Goal: Information Seeking & Learning: Learn about a topic

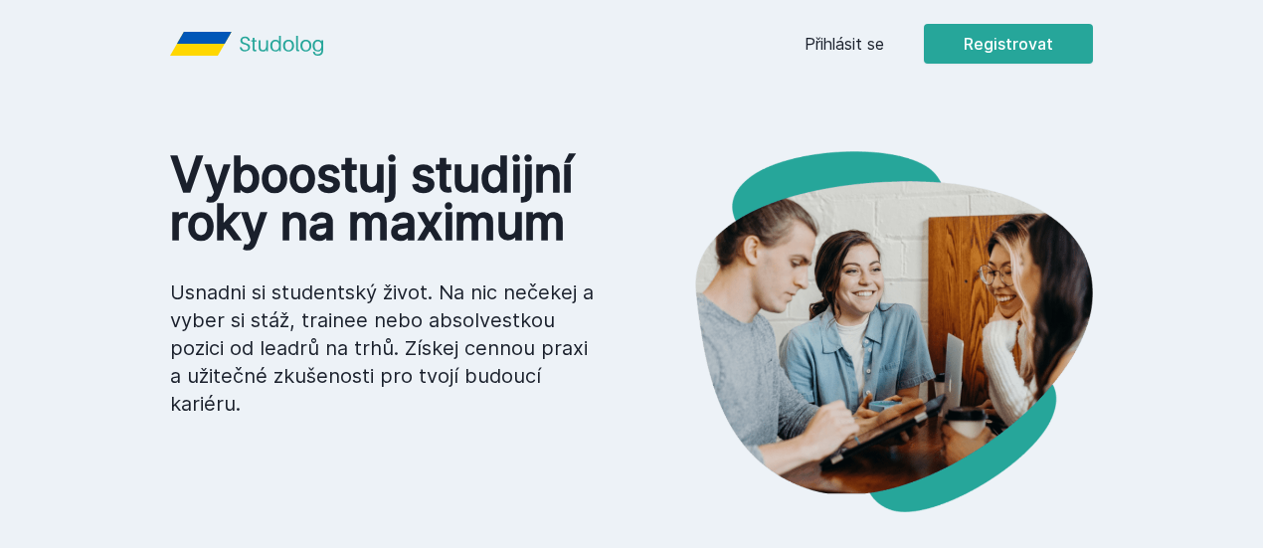
click at [642, 134] on button "Ne" at bounding box center [636, 128] width 72 height 50
click at [884, 38] on link "Přihlásit se" at bounding box center [844, 44] width 80 height 24
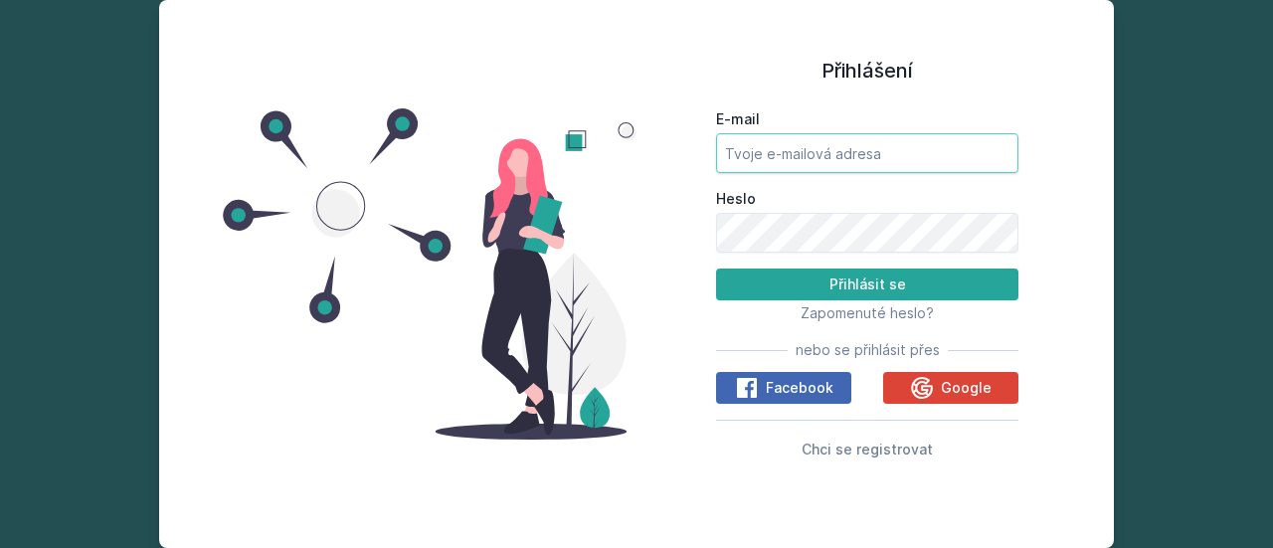
click at [841, 147] on input "E-mail" at bounding box center [867, 153] width 302 height 40
type input "[EMAIL_ADDRESS][DOMAIN_NAME]"
click at [716, 268] on button "Přihlásit se" at bounding box center [867, 284] width 302 height 32
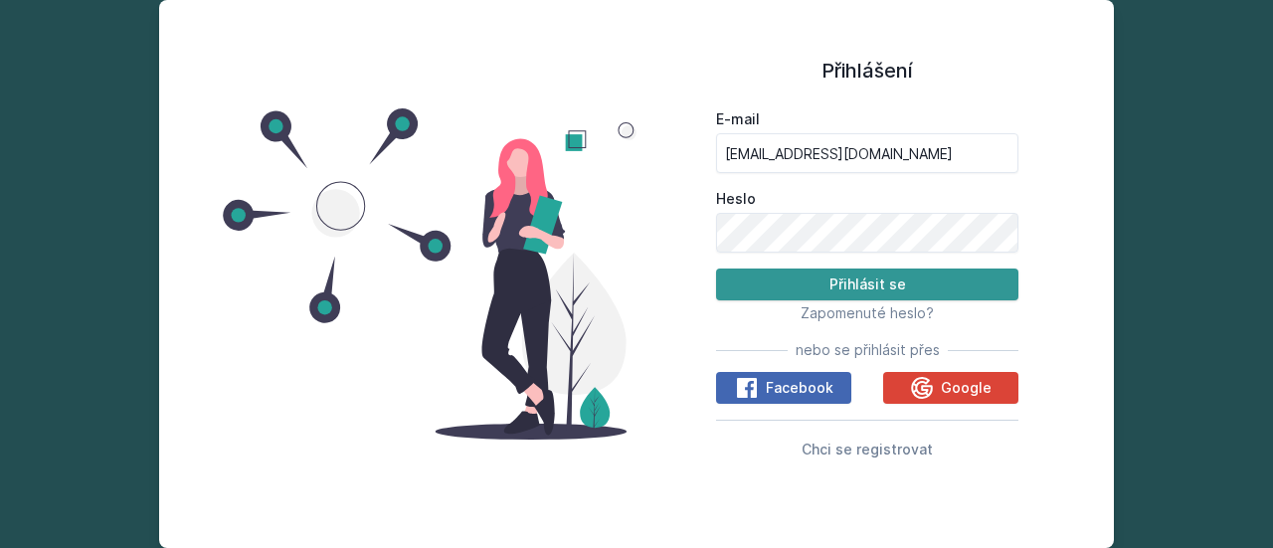
click at [927, 293] on button "Přihlásit se" at bounding box center [867, 284] width 302 height 32
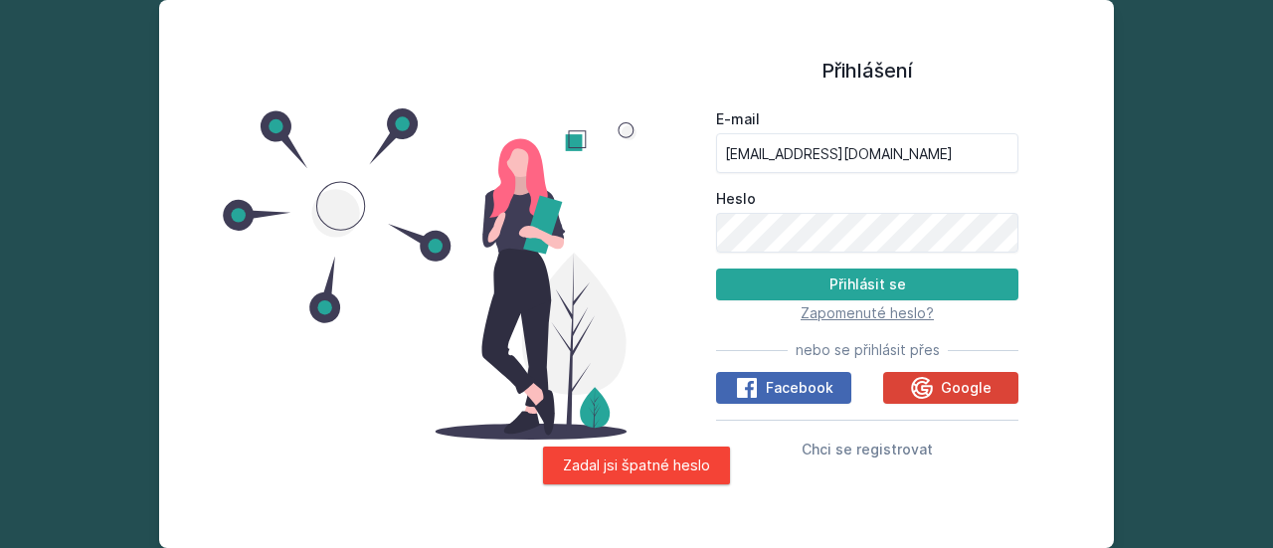
click at [909, 318] on span "Zapomenuté heslo?" at bounding box center [866, 312] width 133 height 17
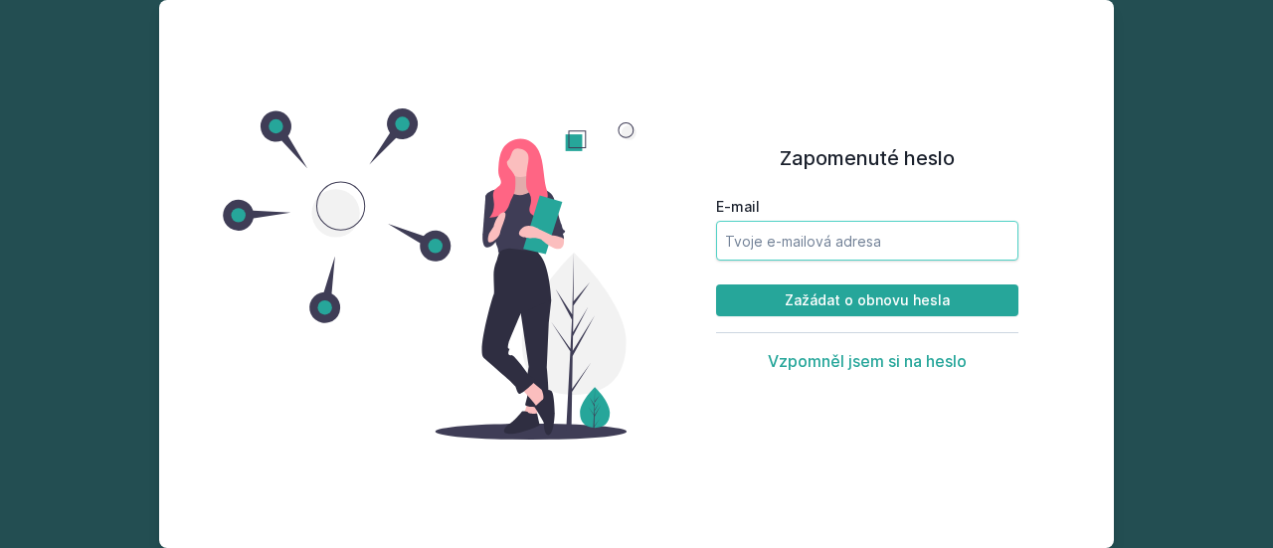
click at [943, 245] on input "E-mail" at bounding box center [867, 241] width 302 height 40
click at [716, 284] on button "Zažádat o obnovu hesla" at bounding box center [867, 300] width 302 height 32
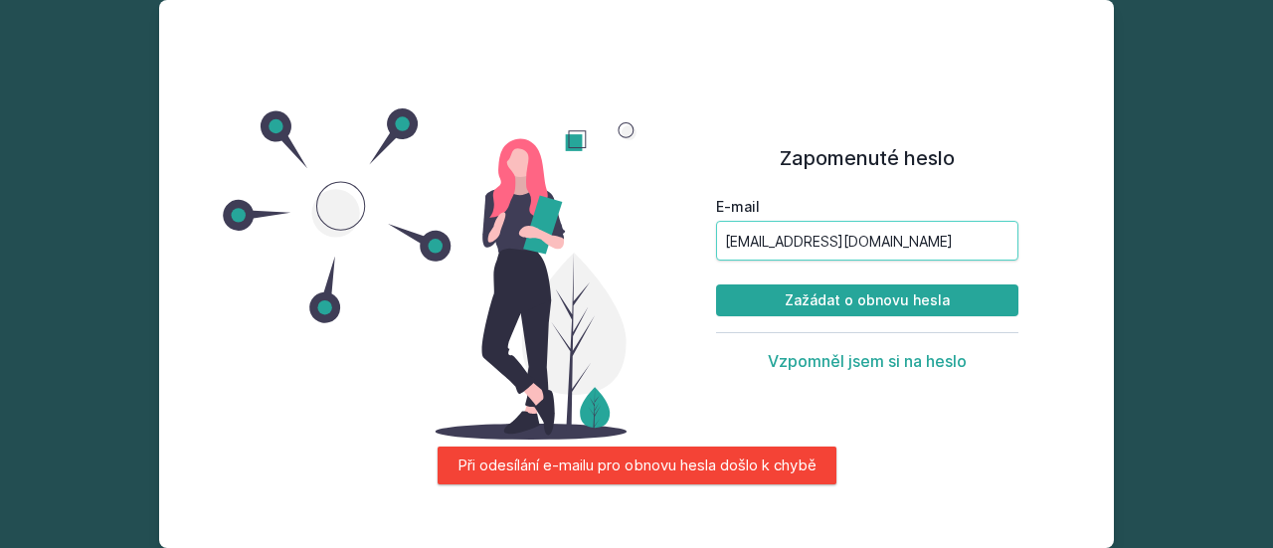
drag, startPoint x: 883, startPoint y: 241, endPoint x: 679, endPoint y: 250, distance: 204.0
click at [679, 250] on div "Zapomenuté heslo E-mail bprudikova@gmail.com Zažádat o obnovu hesla Vzpomněl js…" at bounding box center [866, 274] width 461 height 500
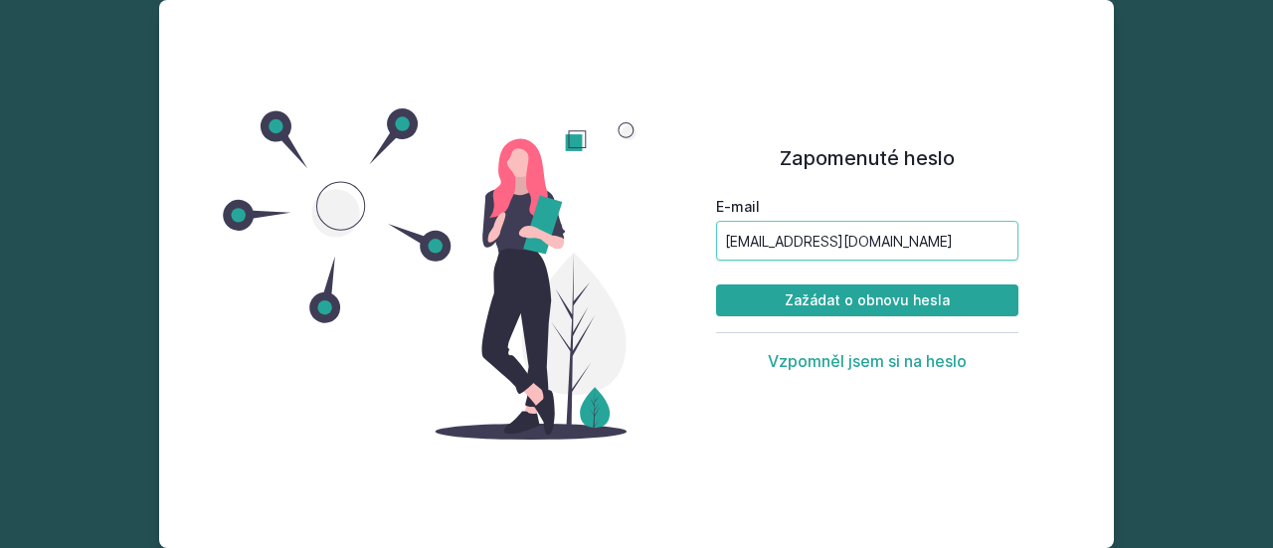
type input "[EMAIL_ADDRESS][DOMAIN_NAME]"
click at [716, 284] on button "Zažádat o obnovu hesla" at bounding box center [867, 300] width 302 height 32
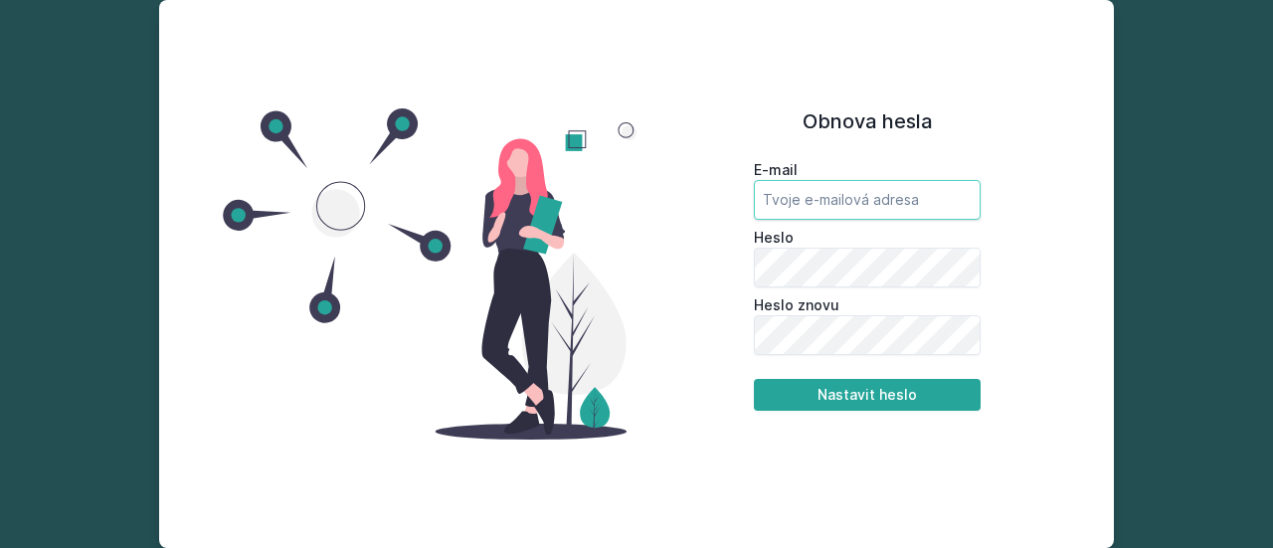
click at [855, 207] on input "email" at bounding box center [867, 200] width 227 height 40
paste input "435011"
type input "[EMAIL_ADDRESS][DOMAIN_NAME]"
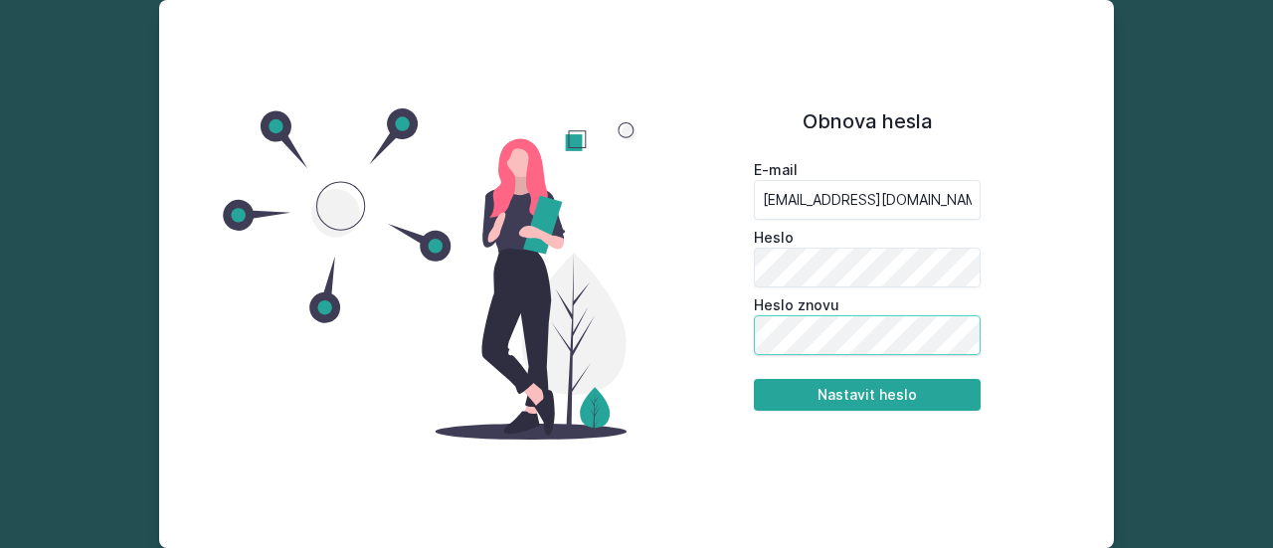
click at [754, 379] on button "Nastavit heslo" at bounding box center [867, 395] width 227 height 32
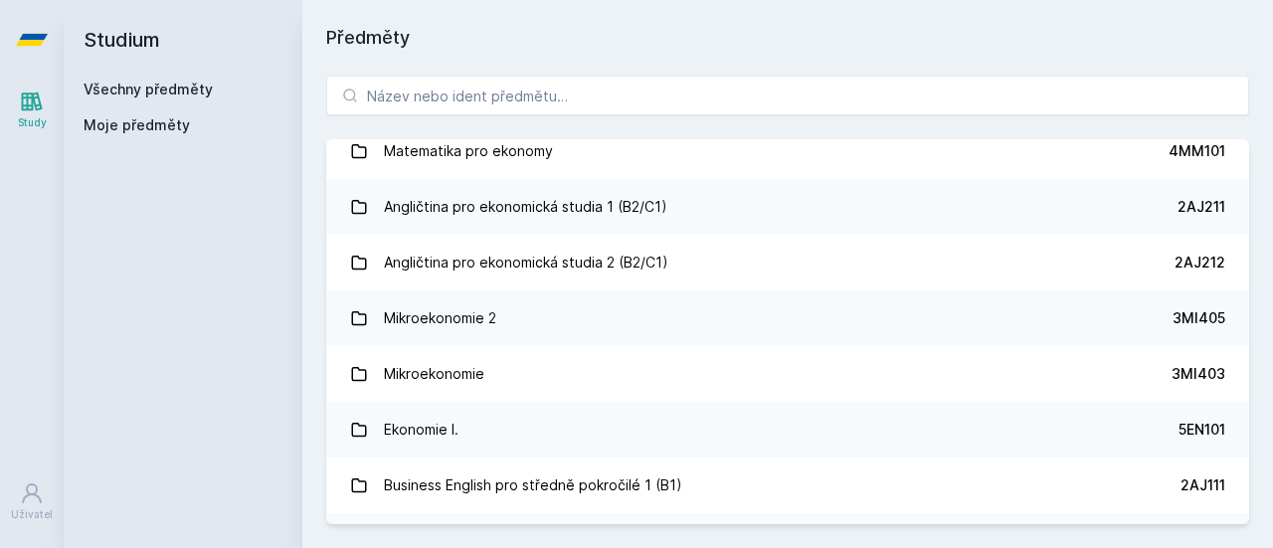
scroll to position [139, 0]
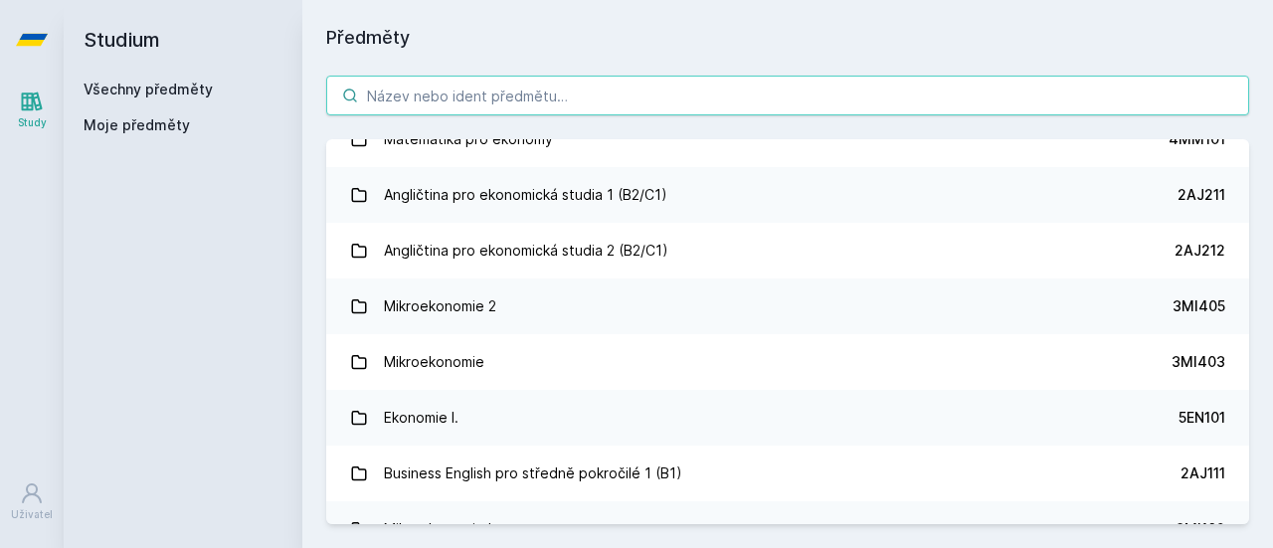
click at [556, 87] on input "search" at bounding box center [787, 96] width 923 height 40
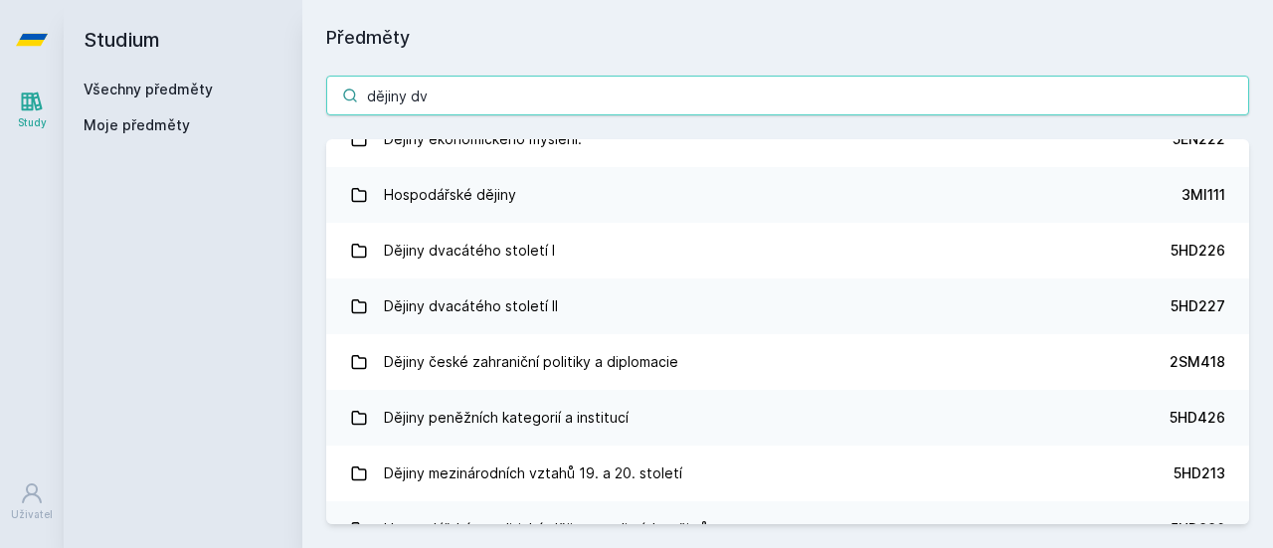
scroll to position [0, 0]
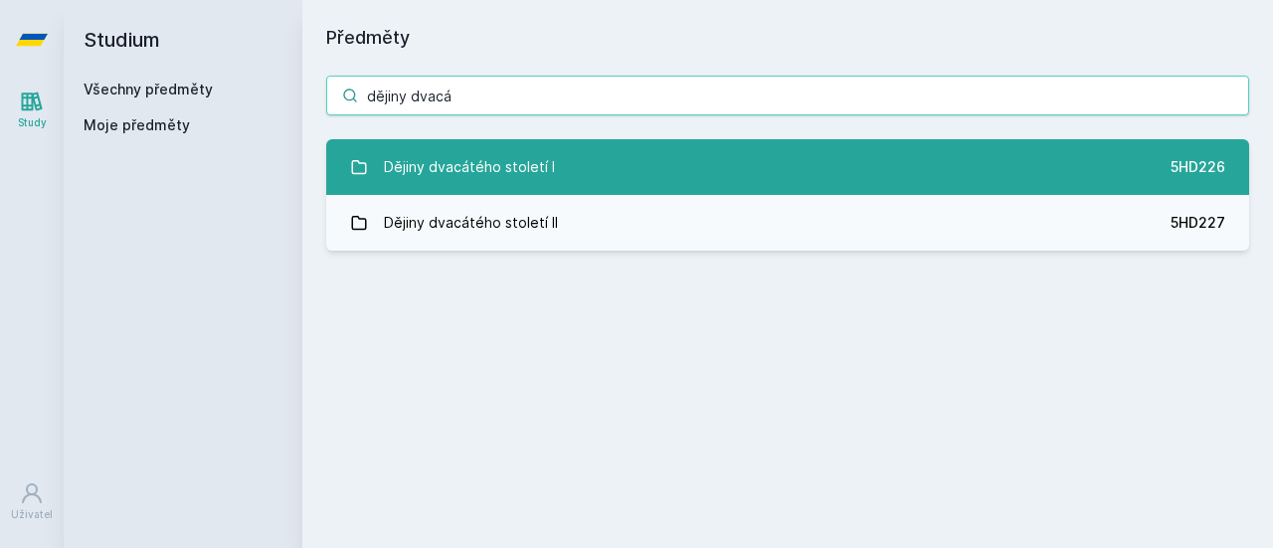
type input "dějiny dvacá"
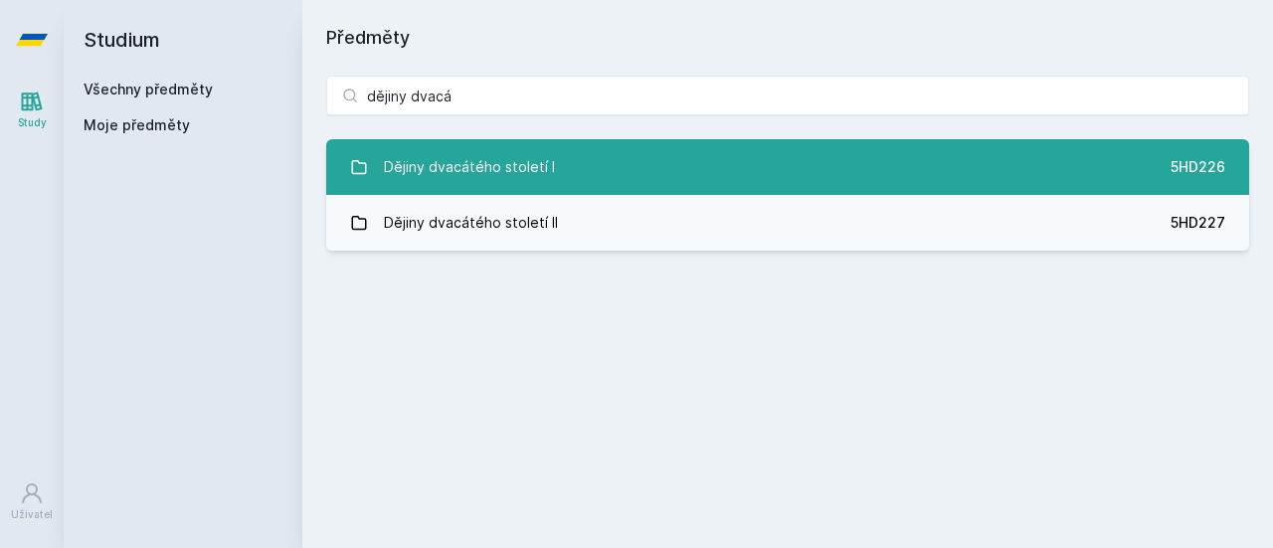
click at [533, 168] on div "Dějiny dvacátého století I" at bounding box center [469, 167] width 171 height 40
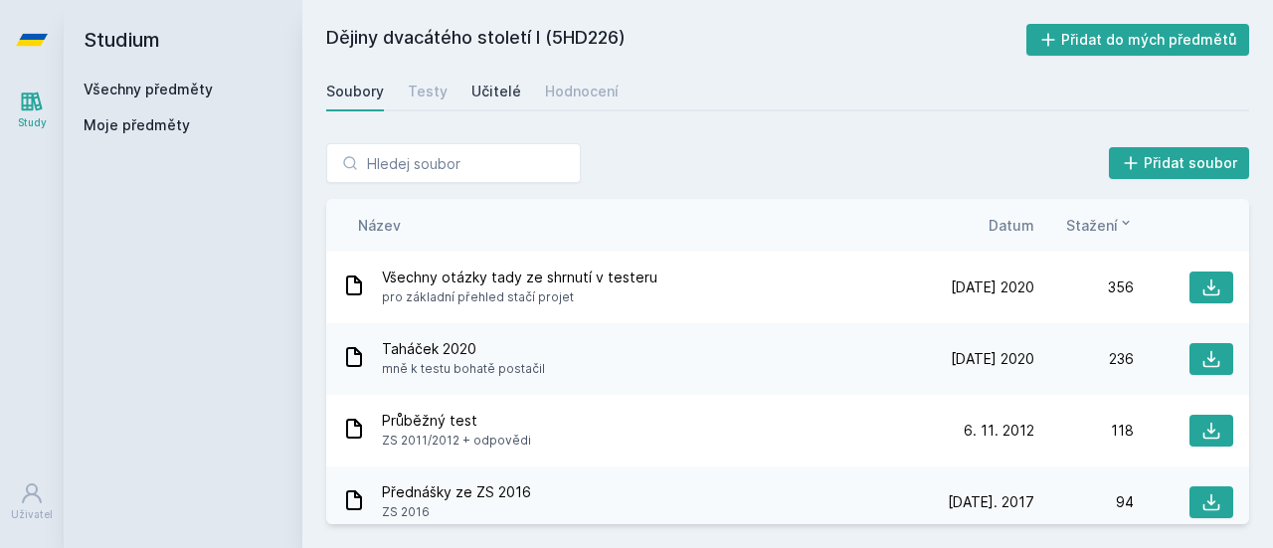
click at [509, 104] on link "Učitelé" at bounding box center [496, 92] width 50 height 40
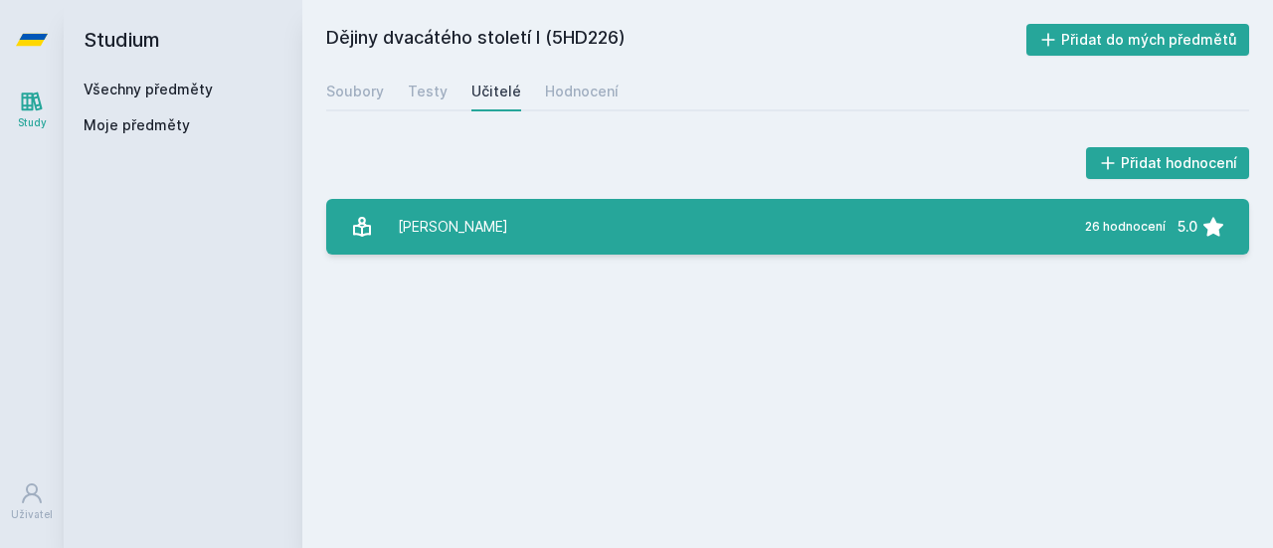
click at [478, 213] on div "[PERSON_NAME]" at bounding box center [453, 227] width 110 height 40
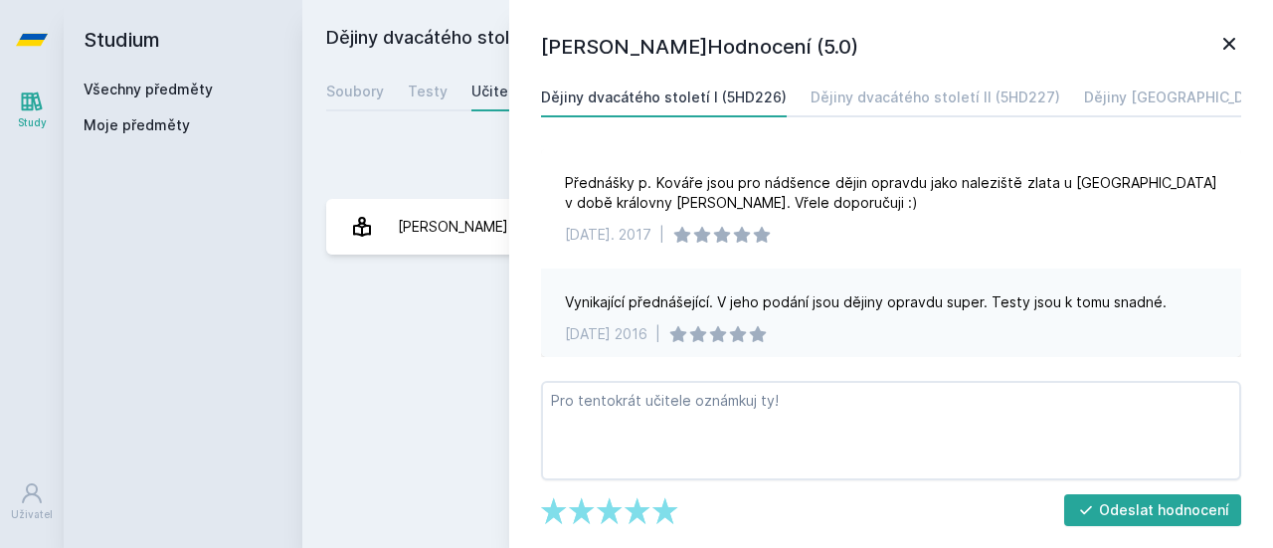
click at [1224, 45] on icon at bounding box center [1229, 44] width 24 height 24
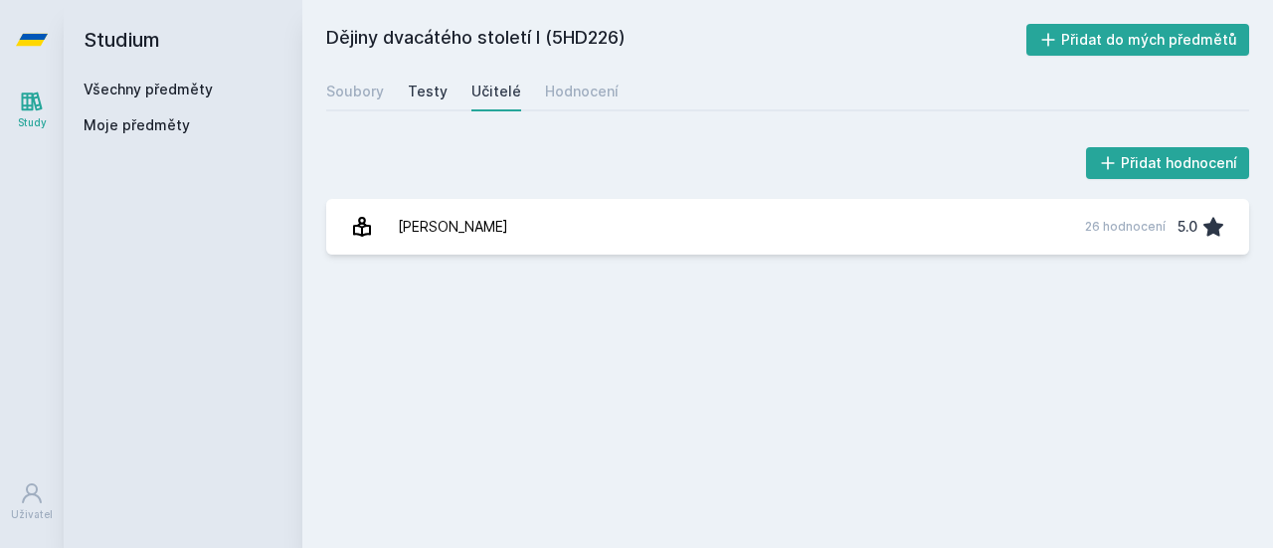
click at [438, 90] on div "Testy" at bounding box center [428, 92] width 40 height 20
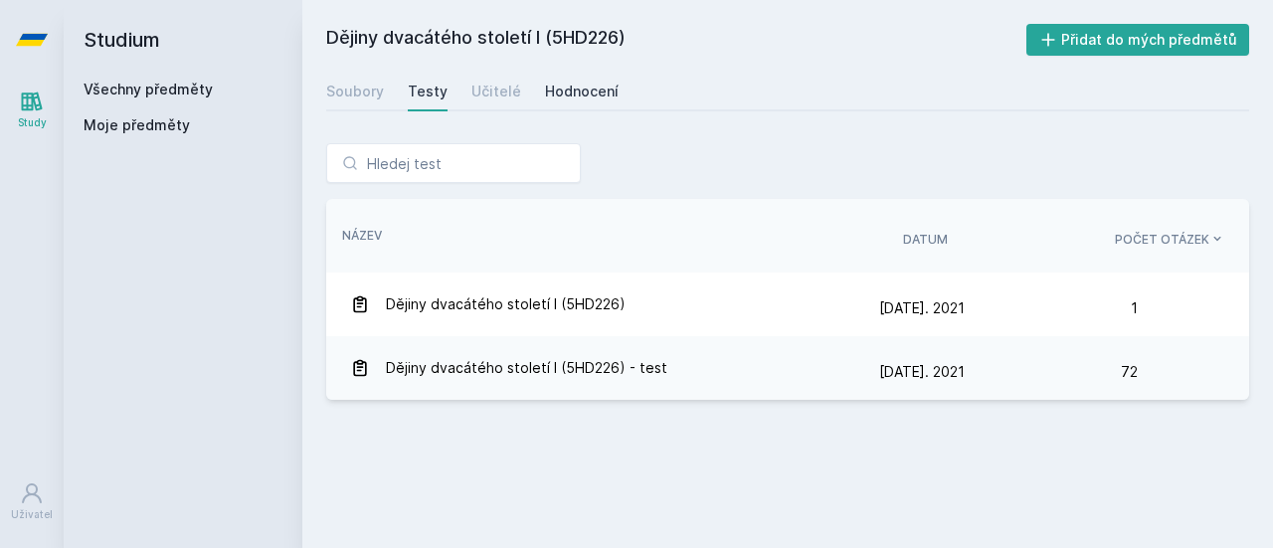
click at [556, 92] on div "Hodnocení" at bounding box center [582, 92] width 74 height 20
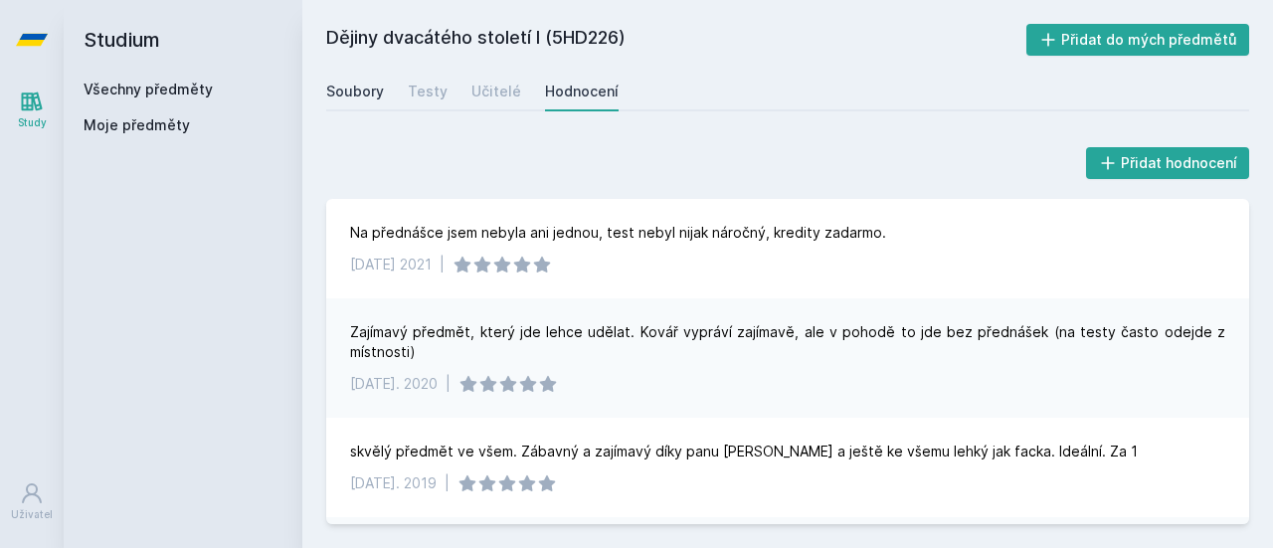
click at [342, 92] on div "Soubory" at bounding box center [355, 92] width 58 height 20
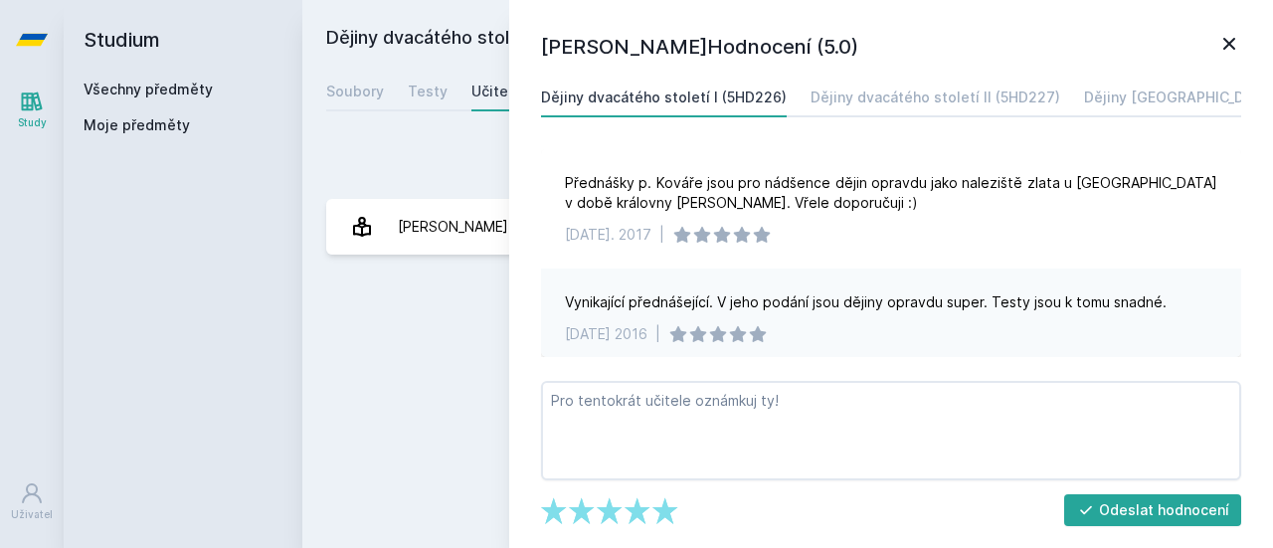
click at [1229, 38] on icon at bounding box center [1229, 44] width 24 height 24
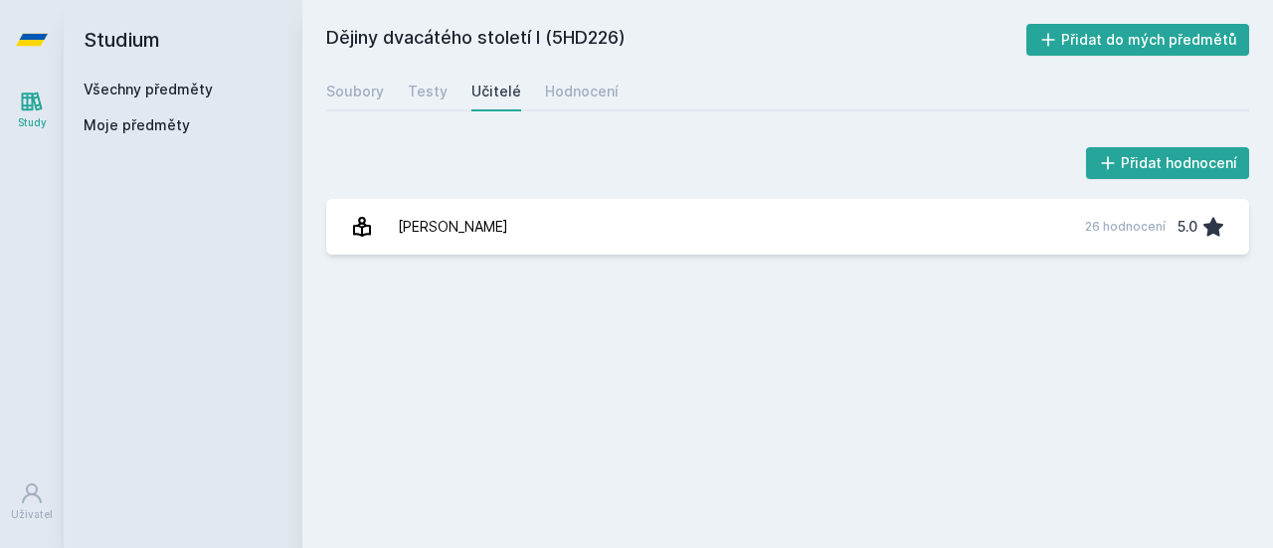
click at [175, 87] on link "Všechny předměty" at bounding box center [148, 89] width 129 height 17
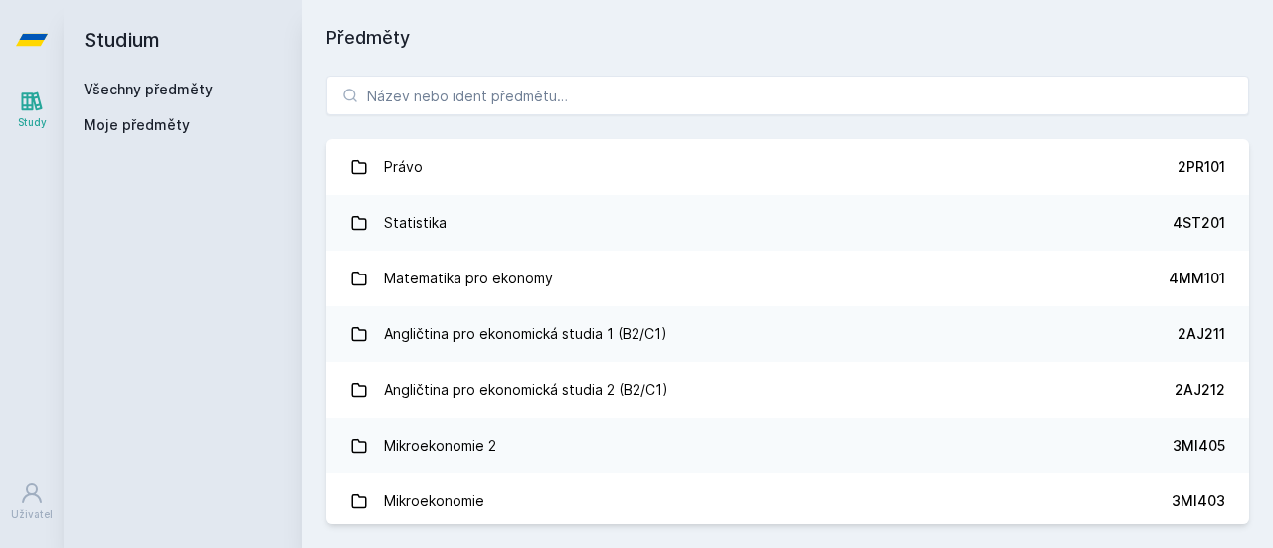
click at [163, 116] on span "Moje předměty" at bounding box center [137, 125] width 106 height 20
click at [160, 120] on span "Moje předměty" at bounding box center [137, 125] width 106 height 20
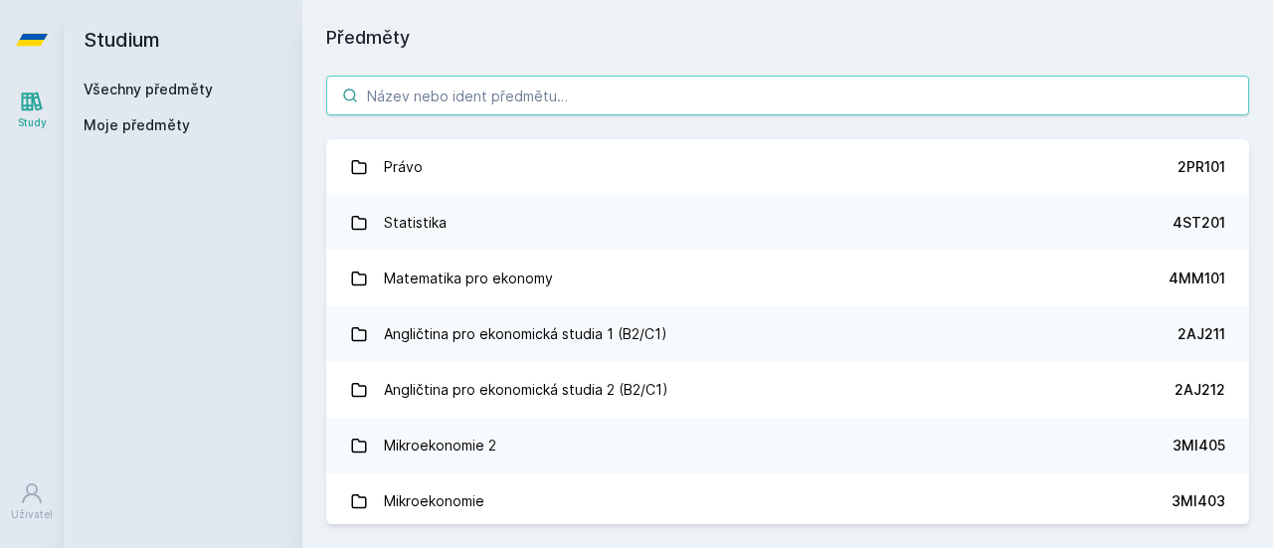
click at [527, 86] on input "search" at bounding box center [787, 96] width 923 height 40
paste input "5EN102"
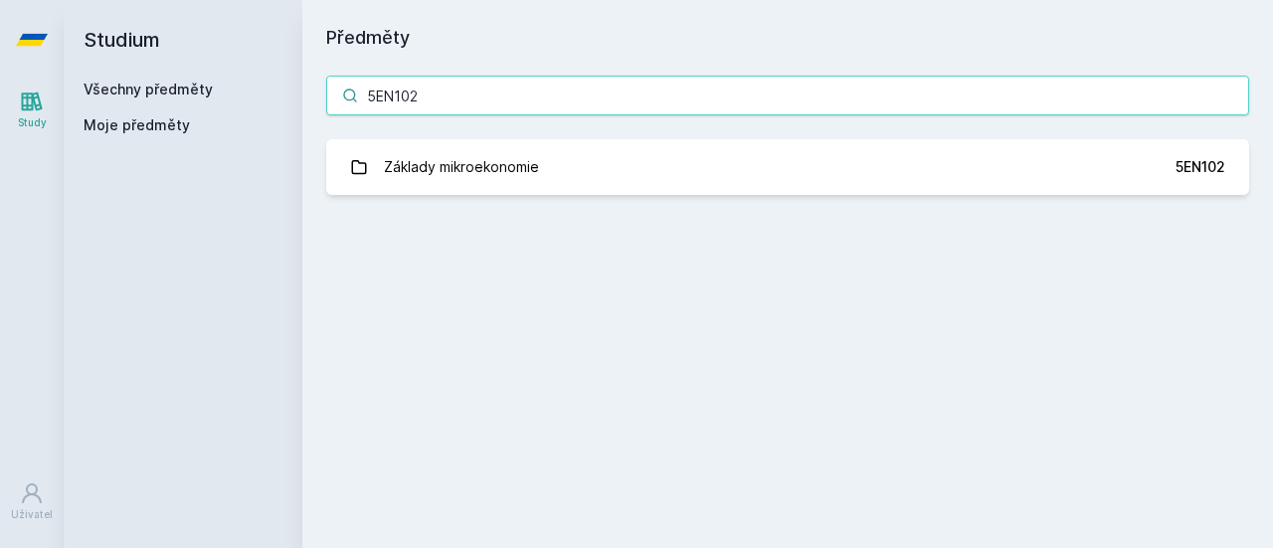
type input "5EN102"
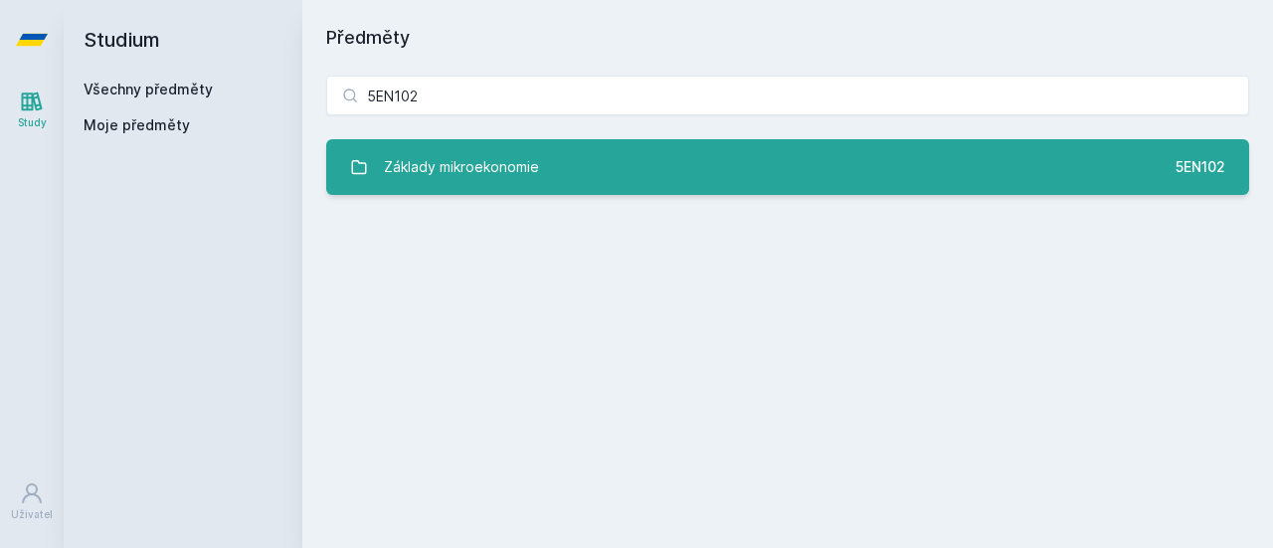
click at [499, 160] on div "Základy mikroekonomie" at bounding box center [461, 167] width 155 height 40
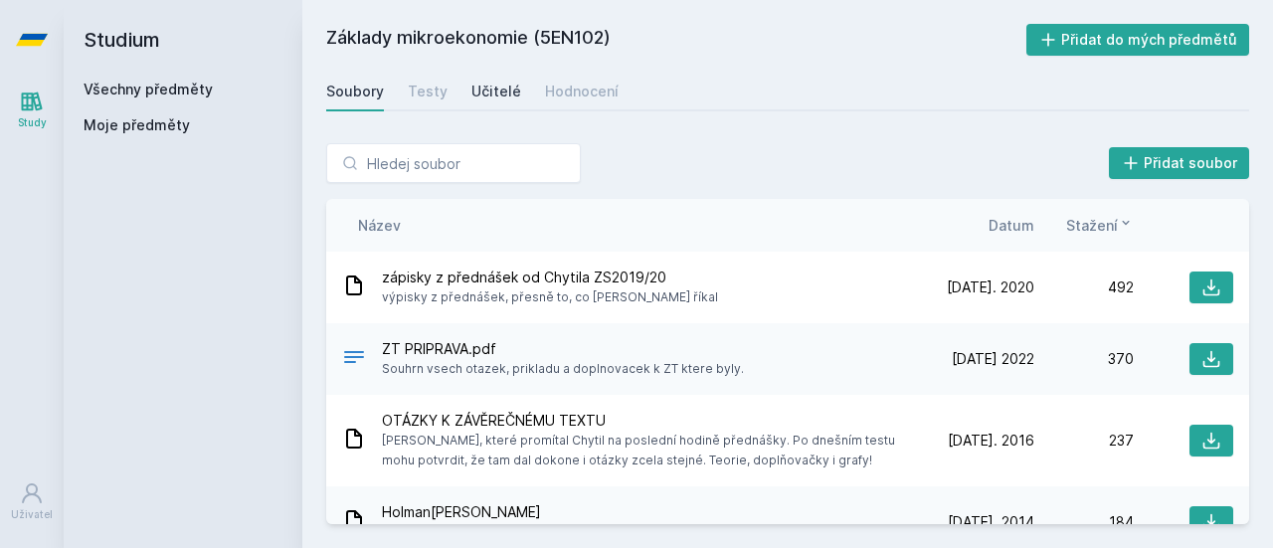
click at [505, 90] on div "Učitelé" at bounding box center [496, 92] width 50 height 20
click at [50, 106] on link "Study" at bounding box center [32, 110] width 56 height 61
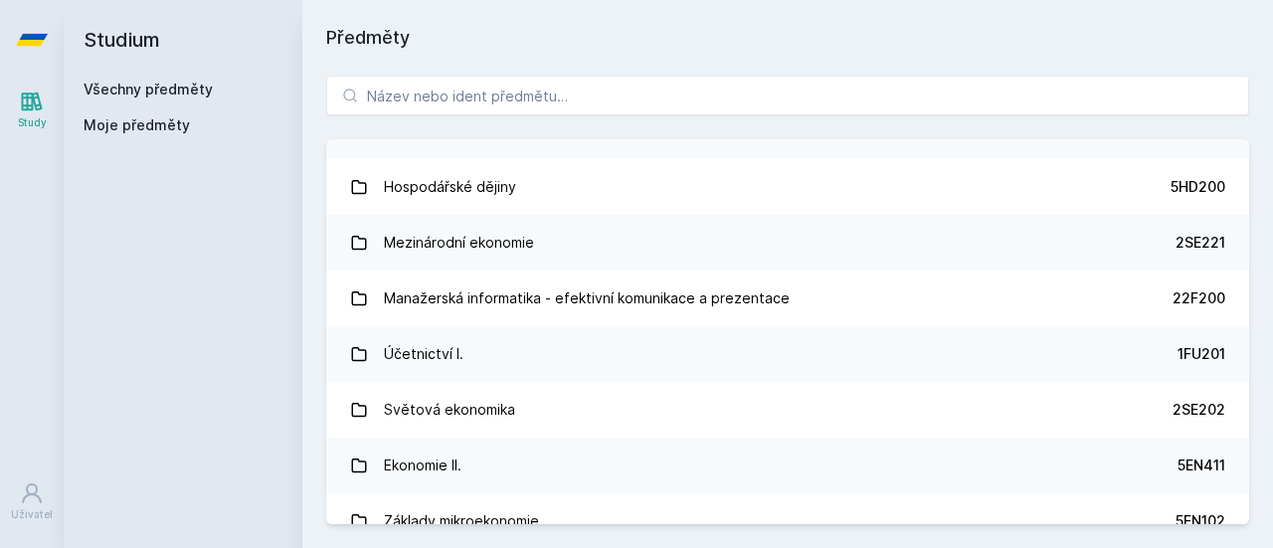
scroll to position [550, 0]
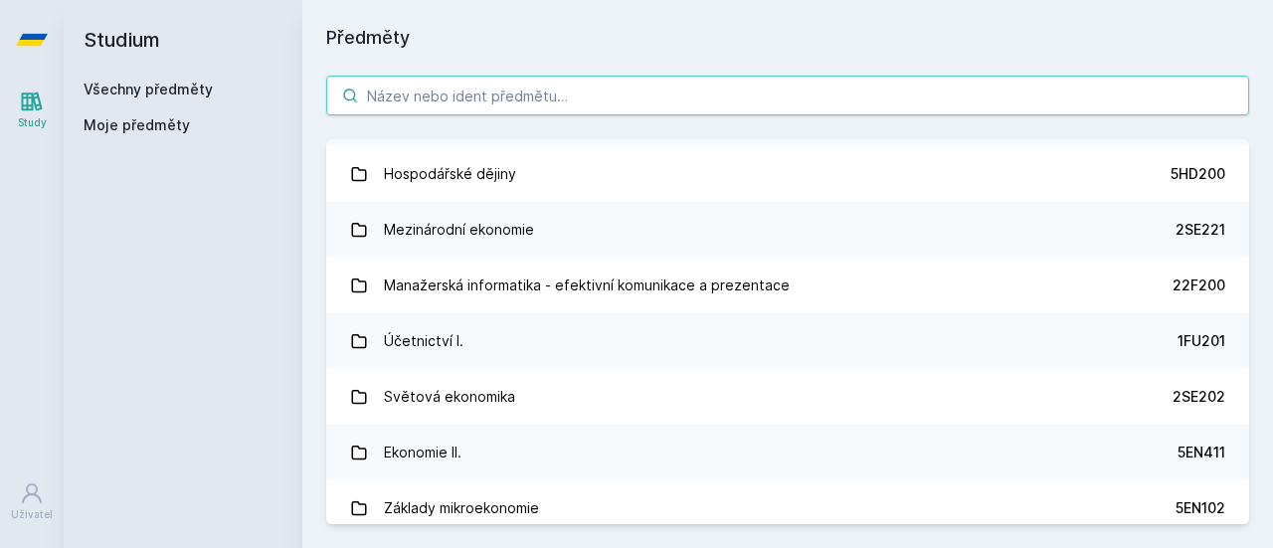
click at [664, 90] on input "search" at bounding box center [787, 96] width 923 height 40
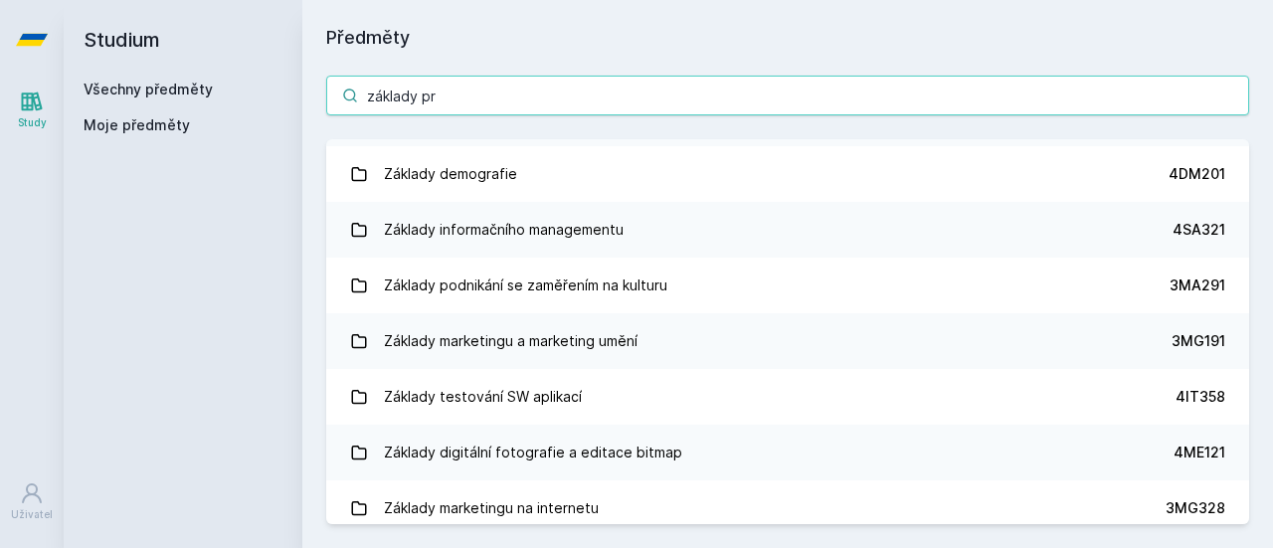
scroll to position [0, 0]
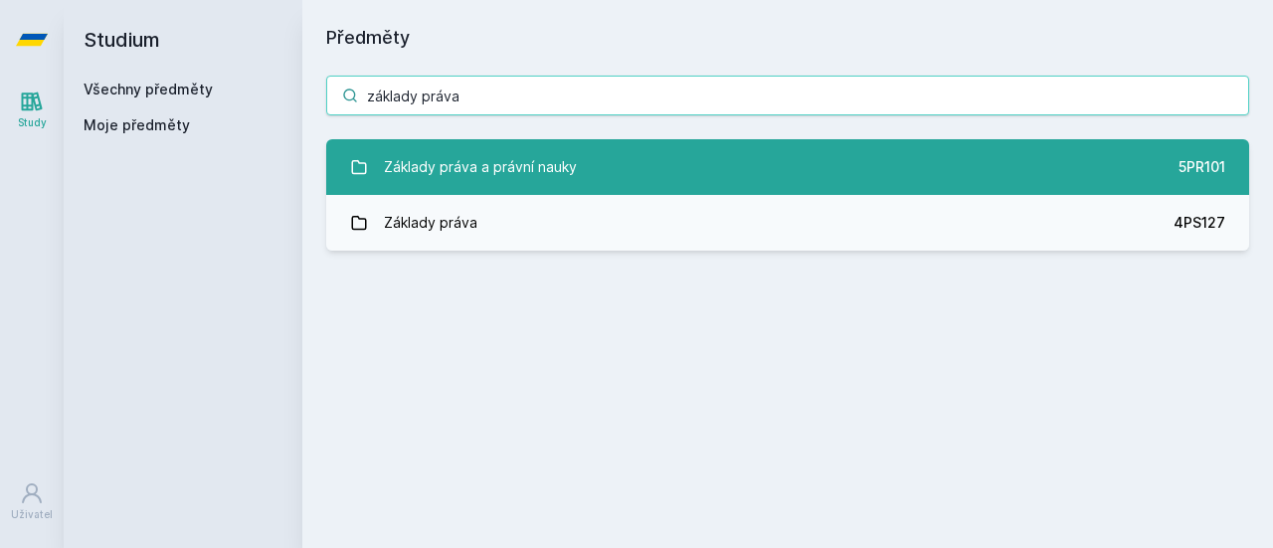
type input "základy práva"
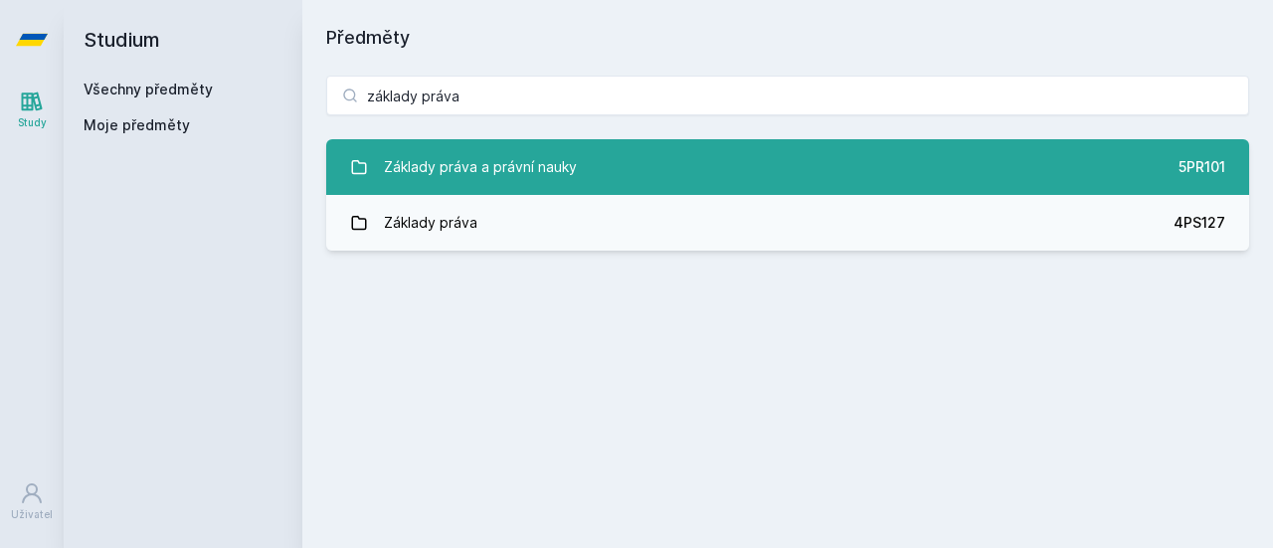
click at [598, 154] on link "Základy práva a právní nauky 5PR101" at bounding box center [787, 167] width 923 height 56
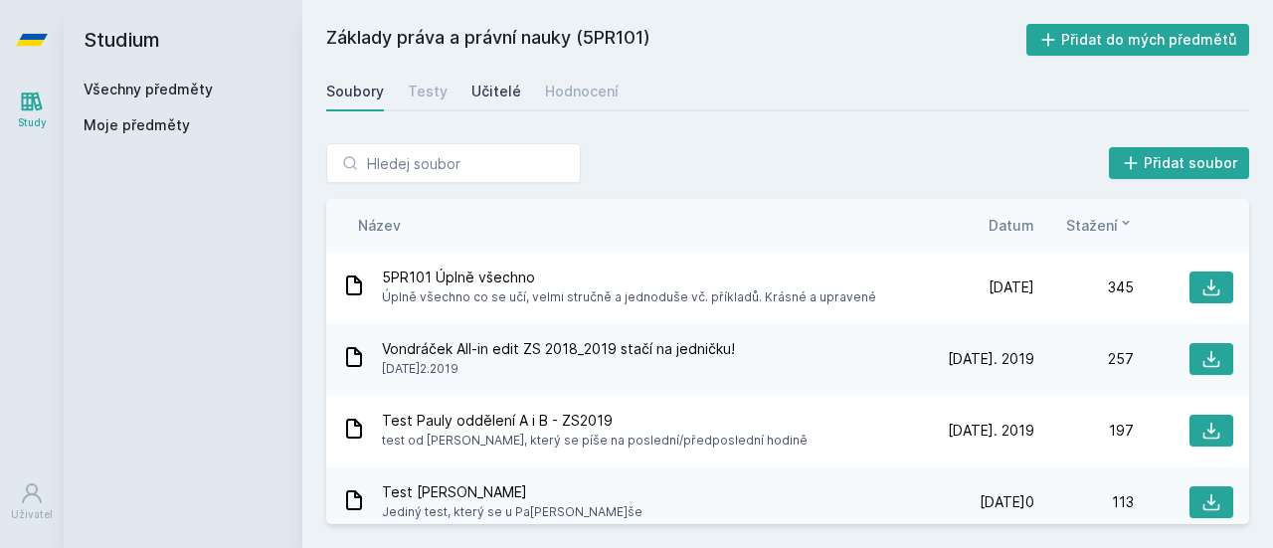
click at [505, 98] on div "Učitelé" at bounding box center [496, 92] width 50 height 20
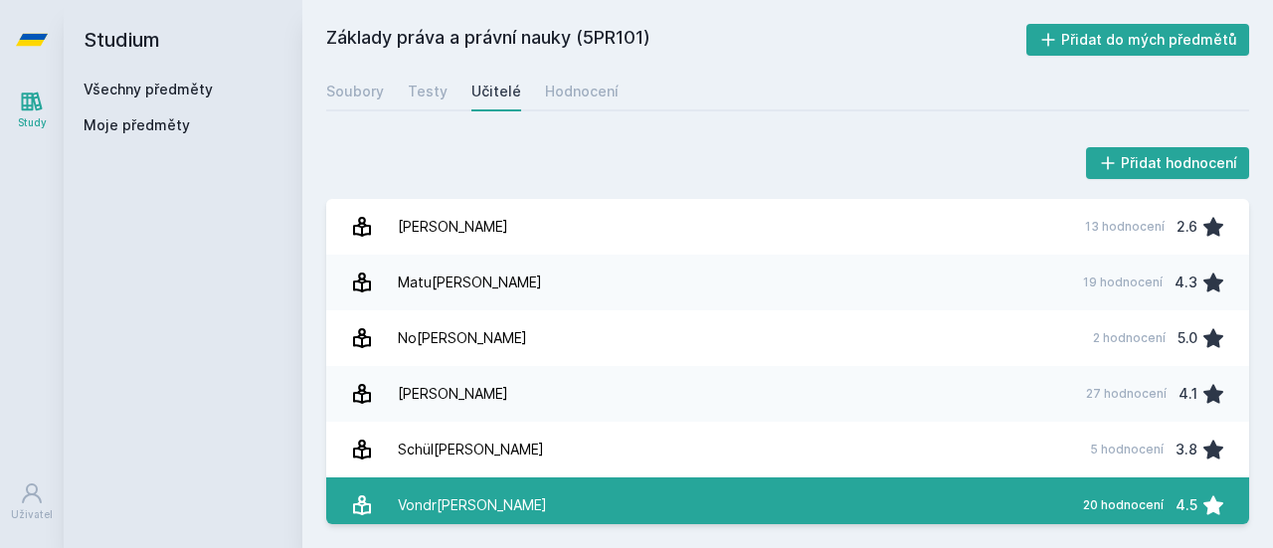
click at [414, 486] on div "Vondr[PERSON_NAME]" at bounding box center [472, 505] width 149 height 40
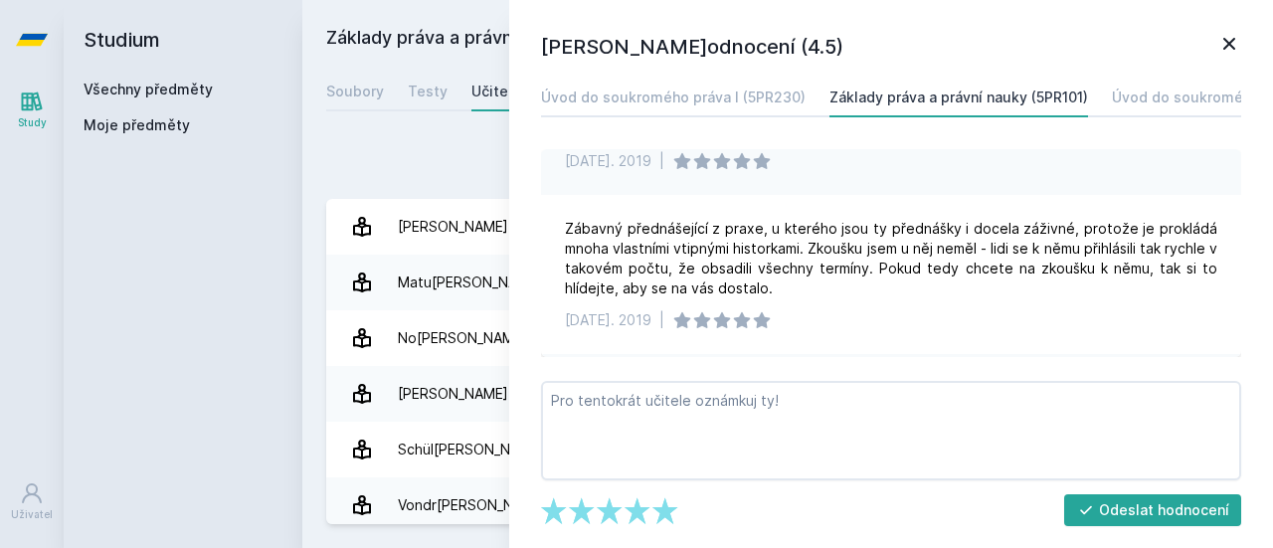
scroll to position [273, 0]
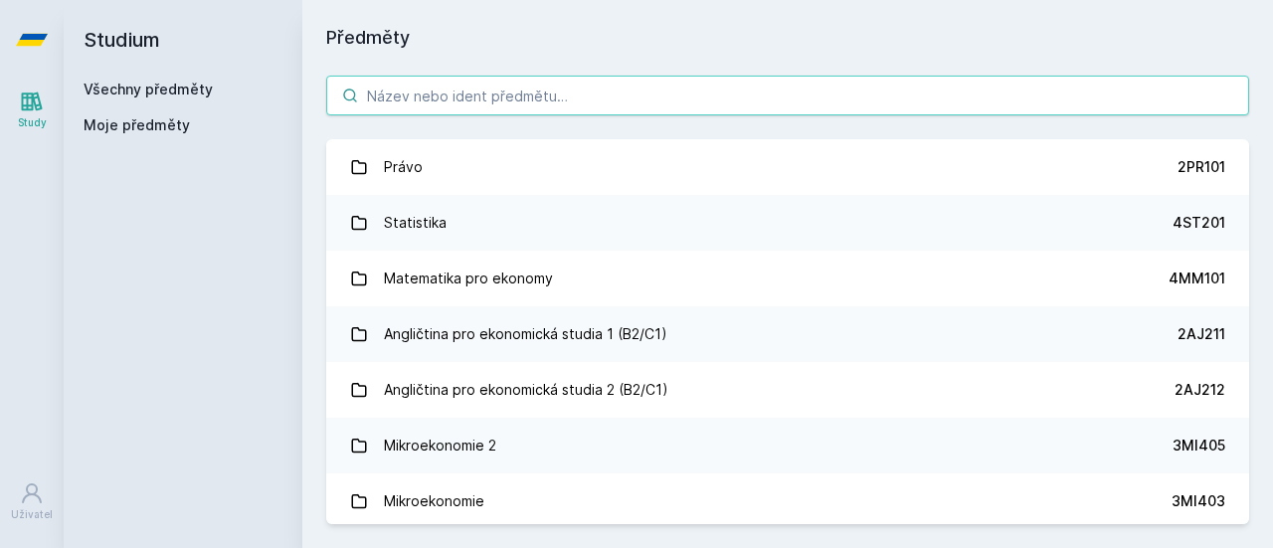
click at [618, 93] on input "search" at bounding box center [787, 96] width 923 height 40
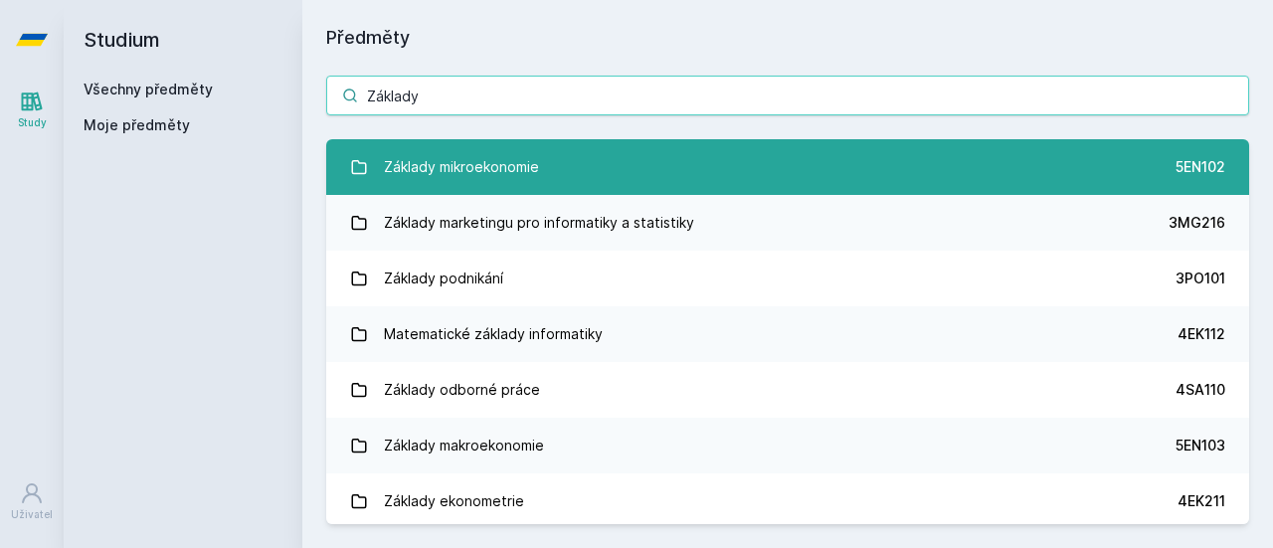
type input "Základy"
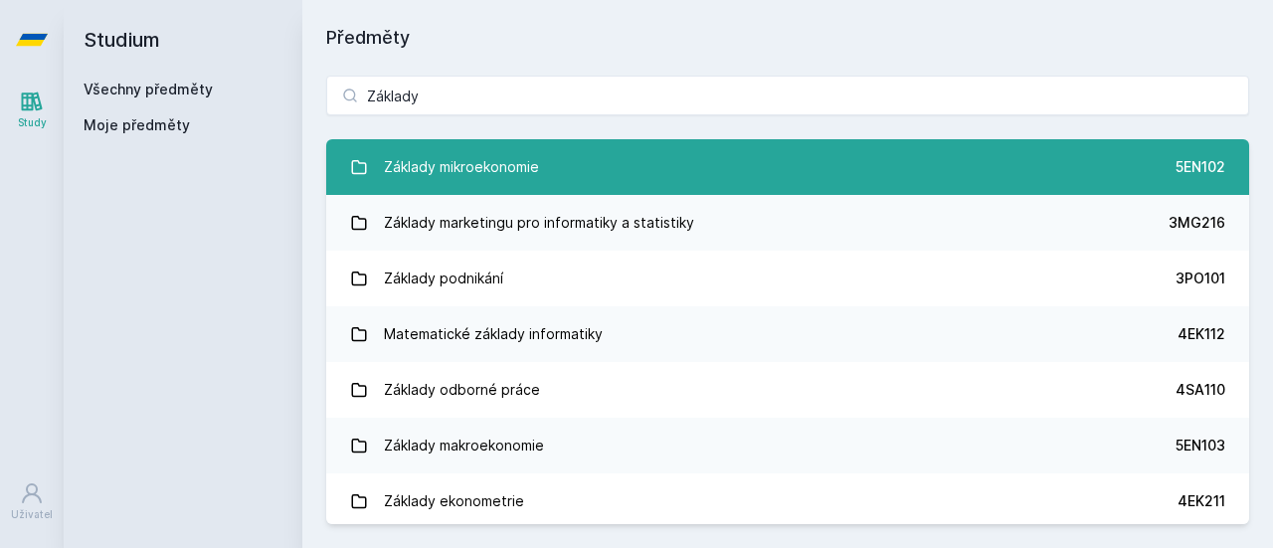
click at [582, 160] on link "Základy mikroekonomie 5EN102" at bounding box center [787, 167] width 923 height 56
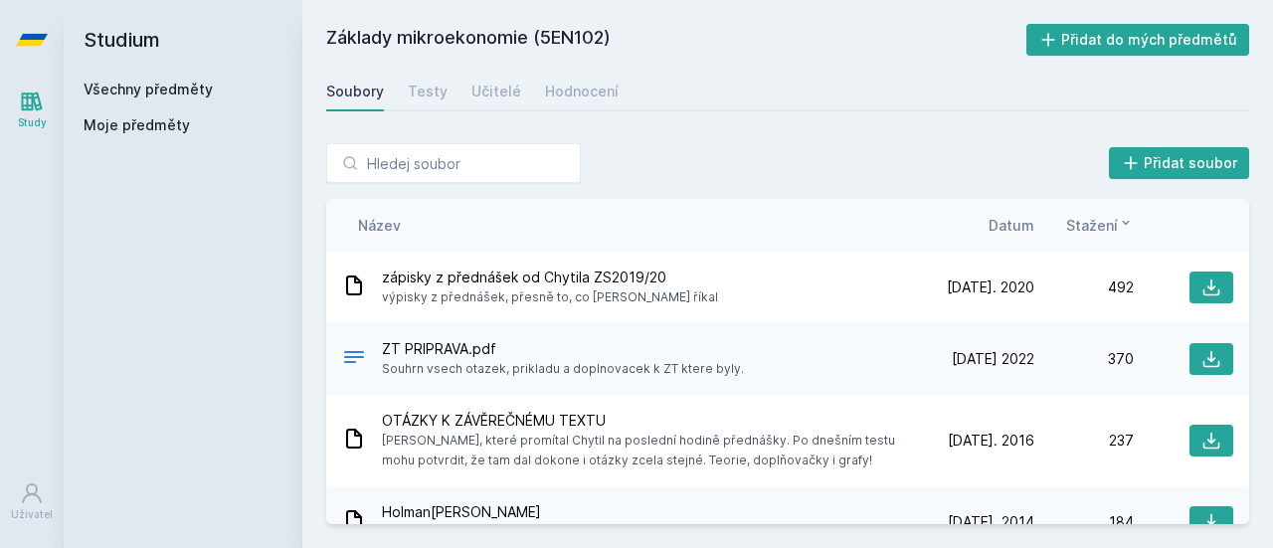
click at [515, 86] on div "Soubory Testy Učitelé Hodnocení" at bounding box center [787, 92] width 923 height 40
click at [508, 88] on div "Učitelé" at bounding box center [496, 92] width 50 height 20
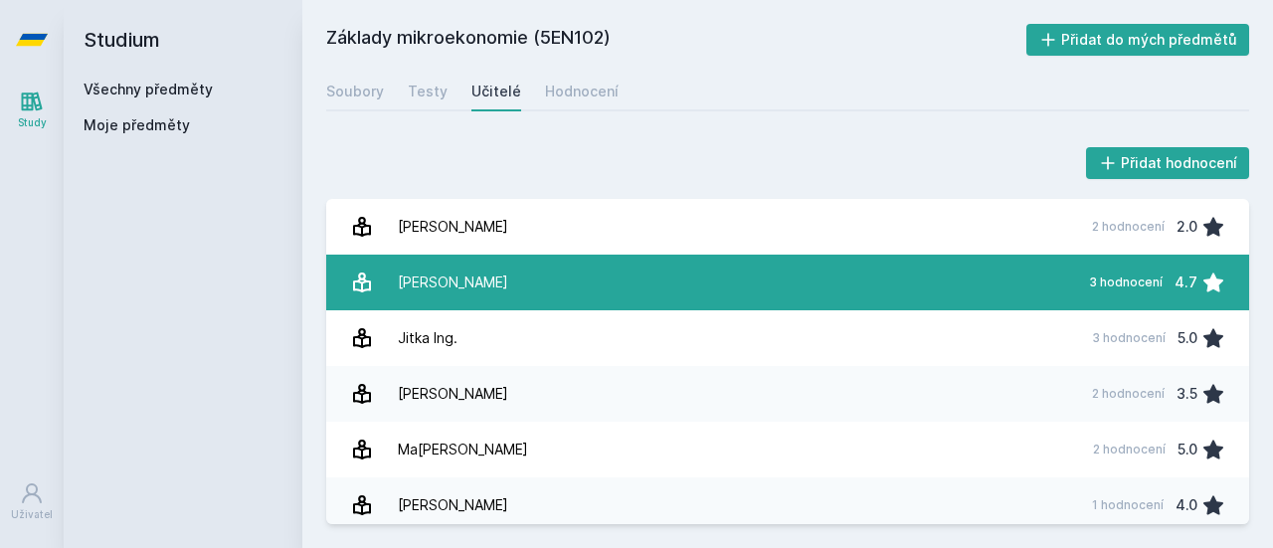
click at [534, 271] on link "Chytil [PERSON_NAME] 3 hodnocení 4.7" at bounding box center [787, 283] width 923 height 56
